Goal: Information Seeking & Learning: Learn about a topic

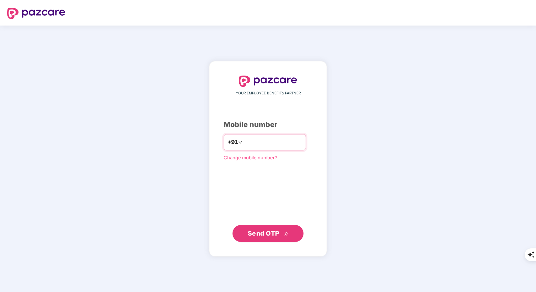
type input "**********"
click at [272, 231] on span "Send OTP" at bounding box center [264, 232] width 32 height 7
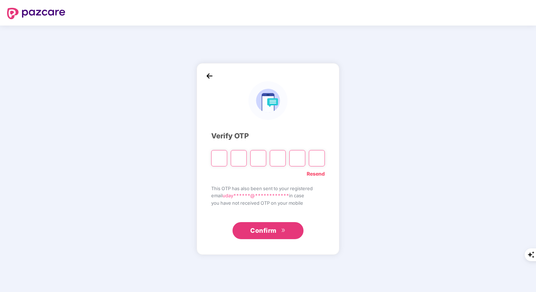
type input "*"
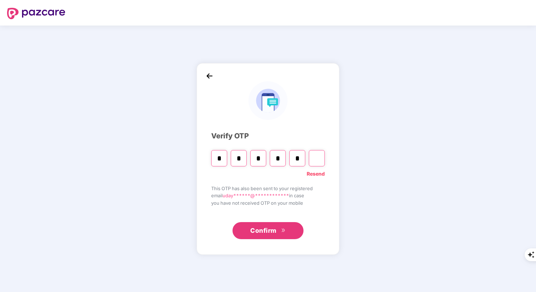
type input "*"
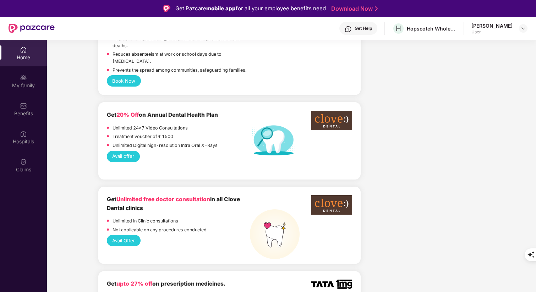
scroll to position [451, 0]
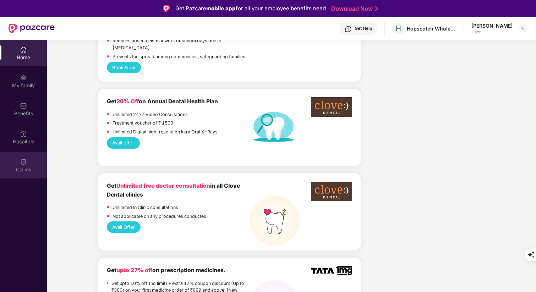
click at [24, 169] on div "Claims" at bounding box center [23, 169] width 47 height 7
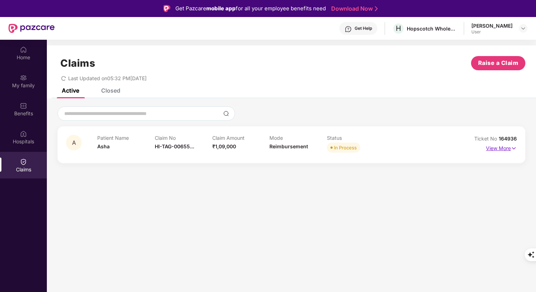
click at [513, 148] on img at bounding box center [514, 148] width 6 height 8
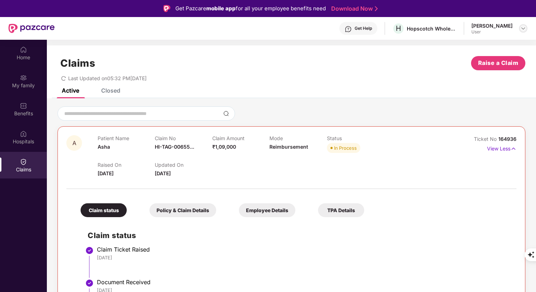
click at [524, 28] on img at bounding box center [523, 29] width 6 height 6
click at [363, 64] on div "Claims Raise a Claim" at bounding box center [291, 63] width 468 height 14
click at [29, 59] on div "Home" at bounding box center [23, 57] width 47 height 7
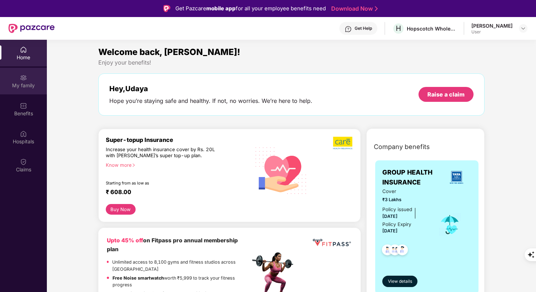
click at [22, 88] on div "My family" at bounding box center [23, 85] width 47 height 7
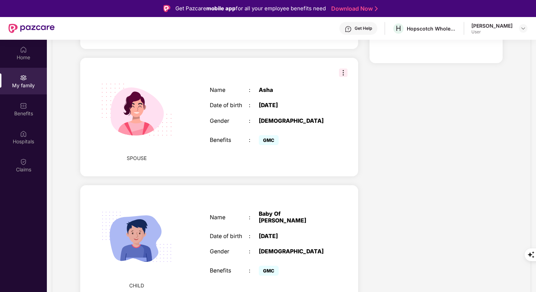
scroll to position [194, 0]
click at [268, 223] on div "Name : Baby Of Udaya Date of birth : [DEMOGRAPHIC_DATA] Gender : [DEMOGRAPHIC_D…" at bounding box center [269, 243] width 132 height 85
click at [268, 218] on div "Baby Of [PERSON_NAME]" at bounding box center [293, 216] width 69 height 13
click at [170, 259] on img at bounding box center [136, 236] width 89 height 89
click at [155, 250] on img at bounding box center [136, 236] width 89 height 89
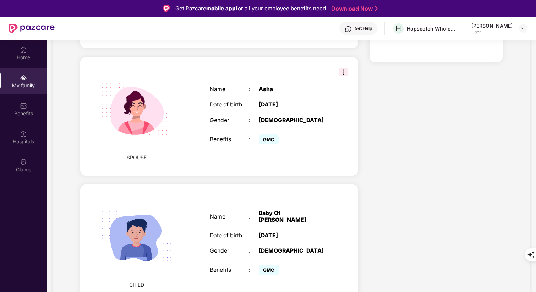
click at [213, 239] on div "Name : Baby Of Udaya Date of birth : [DEMOGRAPHIC_DATA] Gender : [DEMOGRAPHIC_D…" at bounding box center [269, 243] width 132 height 85
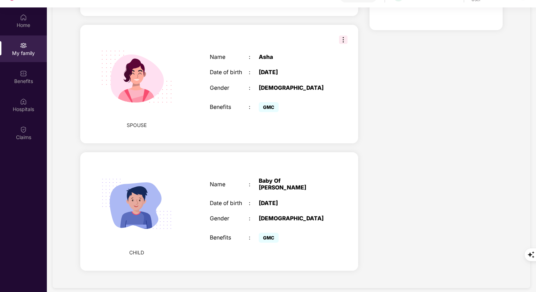
scroll to position [40, 0]
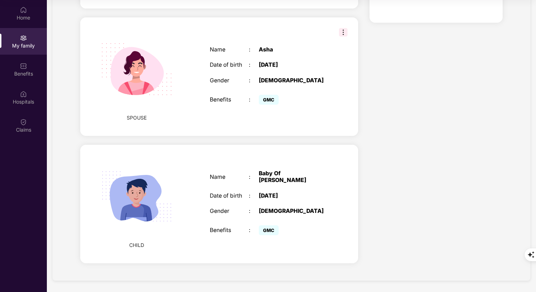
click at [142, 239] on img at bounding box center [136, 196] width 89 height 89
click at [207, 220] on div "Name : Baby Of Udaya Date of birth : [DEMOGRAPHIC_DATA] Gender : [DEMOGRAPHIC_D…" at bounding box center [269, 203] width 132 height 85
click at [268, 196] on div "Name : Baby Of Udaya Date of birth : [DEMOGRAPHIC_DATA] Gender : [DEMOGRAPHIC_D…" at bounding box center [269, 203] width 132 height 85
click at [271, 180] on div "Baby Of [PERSON_NAME]" at bounding box center [293, 176] width 69 height 13
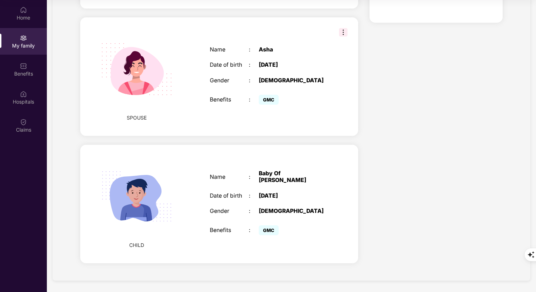
click at [269, 177] on div "Baby Of [PERSON_NAME]" at bounding box center [293, 176] width 69 height 13
click at [285, 177] on div "Baby Of [PERSON_NAME]" at bounding box center [293, 176] width 69 height 13
click at [99, 201] on img at bounding box center [136, 196] width 89 height 89
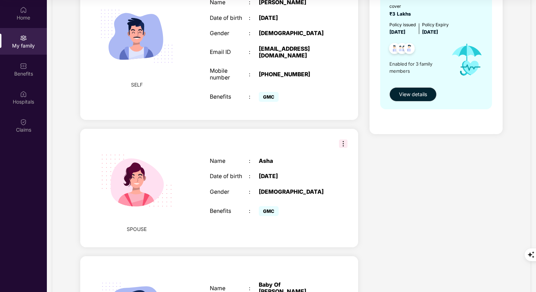
scroll to position [0, 0]
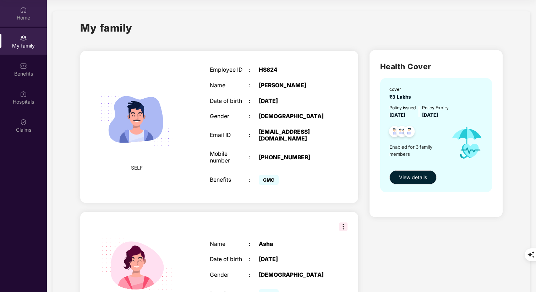
click at [20, 12] on div "Home" at bounding box center [23, 13] width 47 height 27
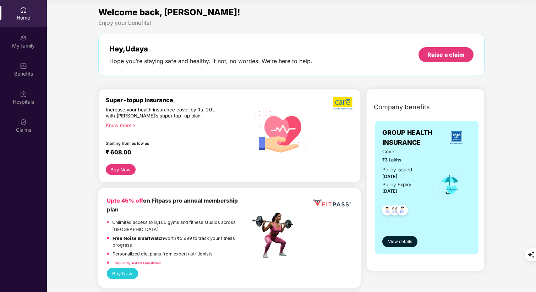
click at [410, 240] on span "View details" at bounding box center [400, 242] width 24 height 7
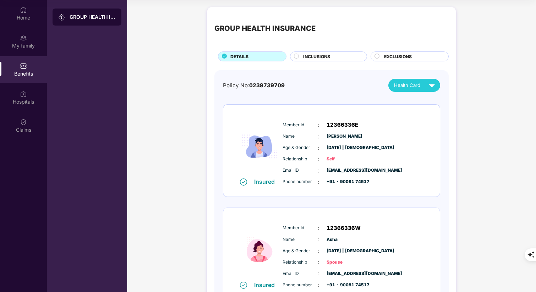
click at [297, 55] on circle at bounding box center [296, 56] width 5 height 5
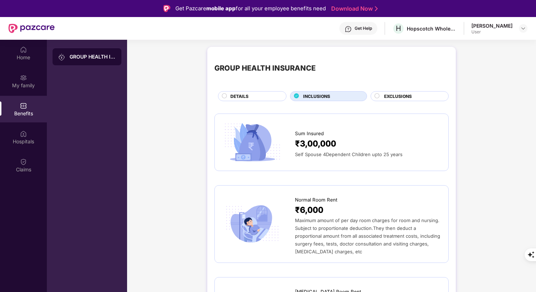
click at [395, 98] on span "EXCLUSIONS" at bounding box center [398, 96] width 28 height 7
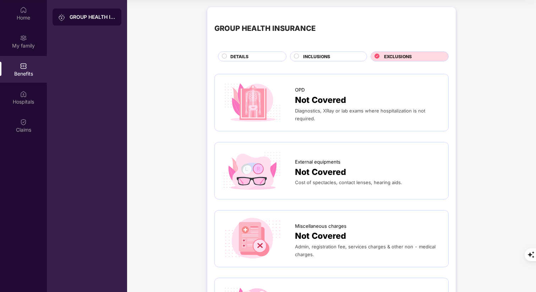
click at [294, 58] on icon at bounding box center [296, 56] width 5 height 5
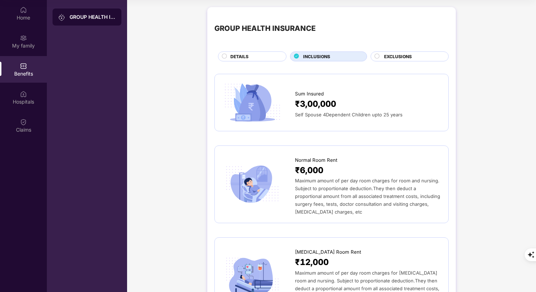
click at [224, 55] on circle at bounding box center [224, 56] width 5 height 5
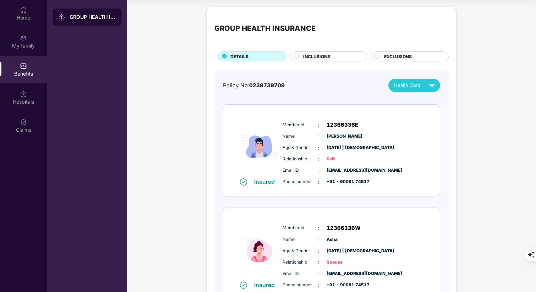
click at [285, 38] on div "GROUP HEALTH INSURANCE" at bounding box center [331, 28] width 234 height 29
click at [431, 86] on img at bounding box center [432, 85] width 12 height 12
click at [465, 143] on div "GROUP HEALTH INSURANCE DETAILS INCLUSIONS EXCLUSIONS Policy No: 0239739709 Heal…" at bounding box center [331, 226] width 409 height 444
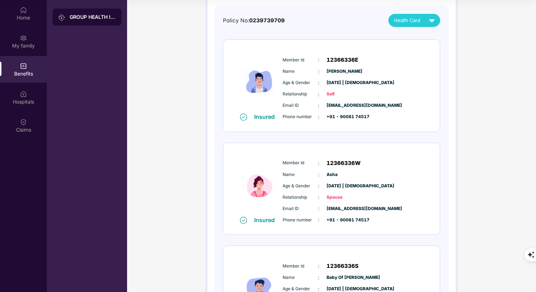
scroll to position [77, 0]
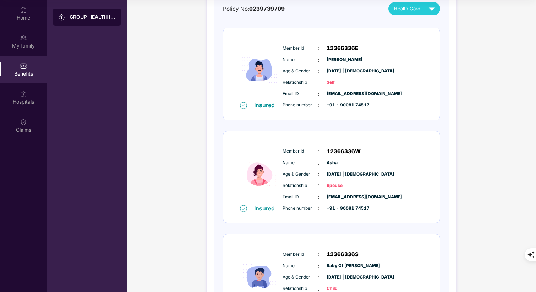
click at [341, 193] on div "Member Id : 12366336W Name : [PERSON_NAME] & Gender : [DATE] | [DEMOGRAPHIC_DAT…" at bounding box center [353, 180] width 144 height 72
click at [333, 187] on span "Spouse" at bounding box center [344, 185] width 35 height 7
click at [344, 188] on span "Spouse" at bounding box center [344, 185] width 35 height 7
click at [333, 250] on div "Member Id : 12366336S Name : Baby Of [PERSON_NAME] Age & Gender : [DATE] | [DEM…" at bounding box center [353, 283] width 144 height 72
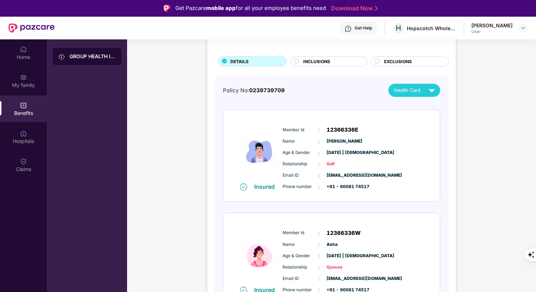
scroll to position [0, 0]
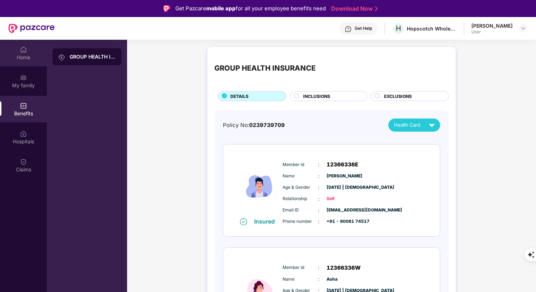
click at [27, 53] on div "Home" at bounding box center [23, 53] width 47 height 27
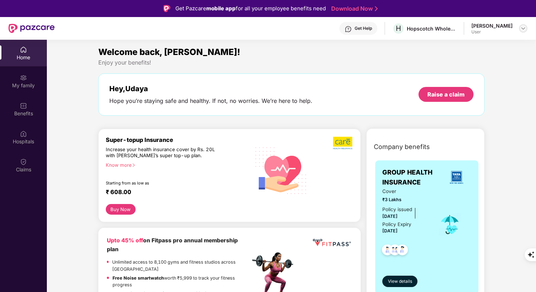
click at [521, 31] on div at bounding box center [523, 28] width 9 height 9
click at [415, 49] on div "Welcome back, [PERSON_NAME]!" at bounding box center [291, 51] width 386 height 13
click at [340, 57] on div "Welcome back, [PERSON_NAME]!" at bounding box center [291, 51] width 386 height 13
click at [181, 111] on div "Hey, [PERSON_NAME] Hope you’re staying safe and healthy. If not, no worries. We…" at bounding box center [291, 94] width 386 height 42
click at [26, 81] on img at bounding box center [23, 77] width 7 height 7
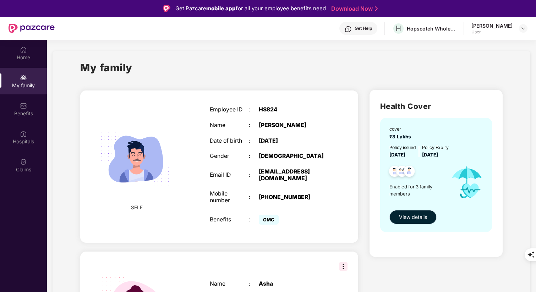
click at [402, 221] on span "View details" at bounding box center [413, 217] width 28 height 8
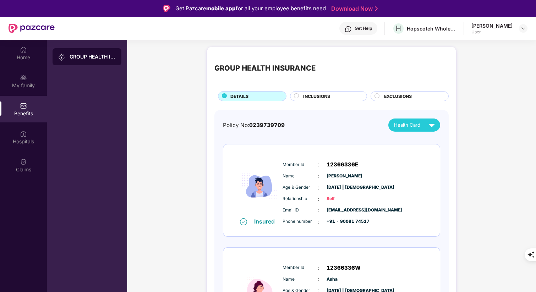
click at [363, 180] on div "Member Id : 12366336E Name : [PERSON_NAME] Age & Gender : [DATE] | [DEMOGRAPHIC…" at bounding box center [353, 193] width 144 height 72
click at [338, 173] on span "[PERSON_NAME]" at bounding box center [344, 176] width 35 height 7
click at [337, 192] on div "Member Id : 12366336E Name : [PERSON_NAME] Age & Gender : [DATE] | [DEMOGRAPHIC…" at bounding box center [353, 193] width 144 height 72
click at [327, 212] on span "[EMAIL_ADDRESS][DOMAIN_NAME]" at bounding box center [344, 210] width 35 height 7
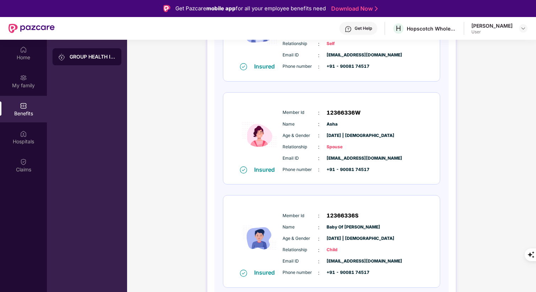
scroll to position [5, 0]
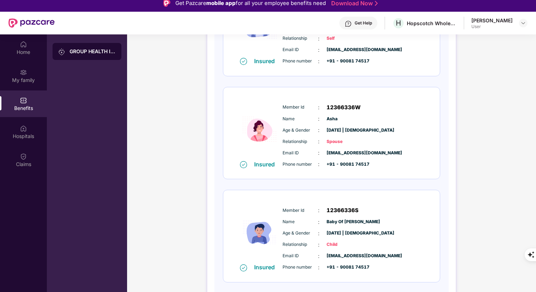
click at [344, 224] on span "Baby Of [PERSON_NAME]" at bounding box center [344, 222] width 35 height 7
click at [351, 223] on span "Baby Of [PERSON_NAME]" at bounding box center [344, 222] width 35 height 7
click at [361, 221] on span "Baby Of [PERSON_NAME]" at bounding box center [344, 222] width 35 height 7
click at [247, 267] on div at bounding box center [243, 267] width 11 height 8
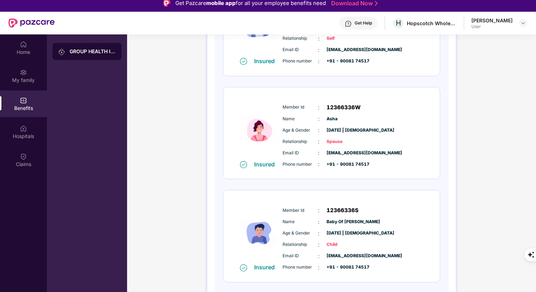
click at [268, 267] on div "Insured" at bounding box center [266, 267] width 25 height 7
click at [331, 257] on span "[EMAIL_ADDRESS][DOMAIN_NAME]" at bounding box center [344, 256] width 35 height 7
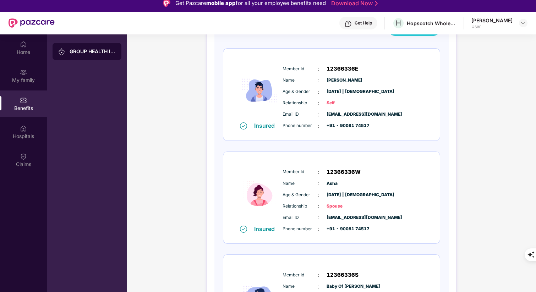
scroll to position [0, 0]
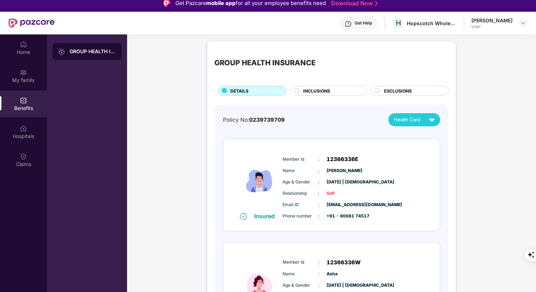
click at [75, 53] on div "GROUP HEALTH INSURANCE" at bounding box center [93, 51] width 46 height 7
click at [23, 51] on div "Home" at bounding box center [23, 52] width 47 height 7
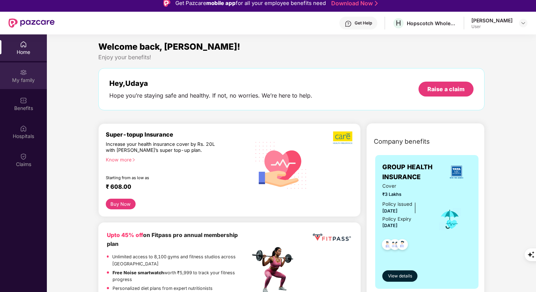
click at [22, 82] on div "My family" at bounding box center [23, 80] width 47 height 7
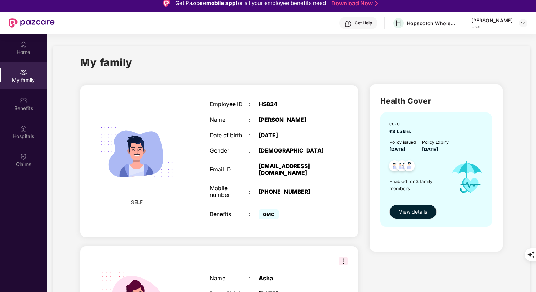
click at [264, 60] on div "My family" at bounding box center [291, 66] width 422 height 24
click at [292, 65] on div "My family" at bounding box center [291, 66] width 422 height 24
click at [312, 71] on div "My family" at bounding box center [291, 66] width 422 height 24
